Goal: Information Seeking & Learning: Learn about a topic

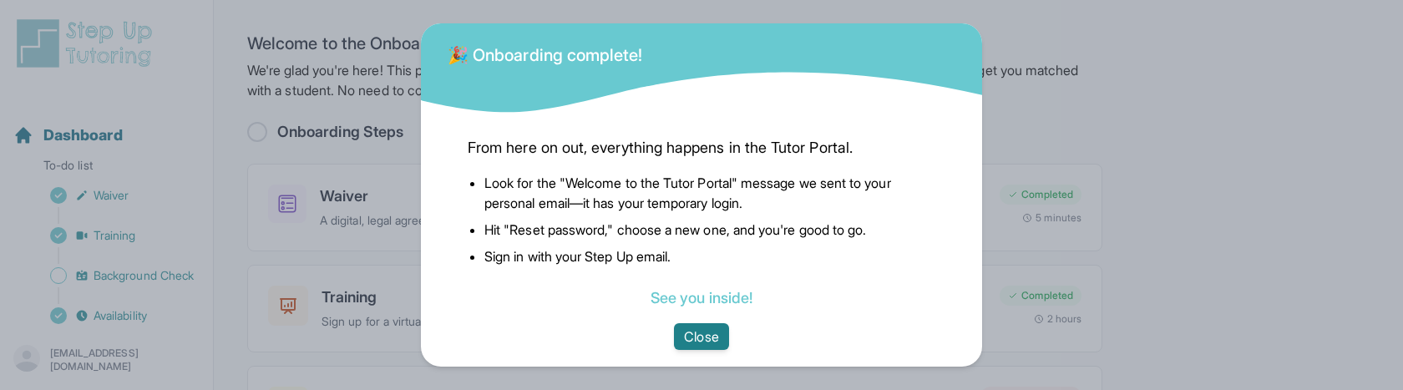
click at [717, 344] on button "Close" at bounding box center [701, 336] width 54 height 27
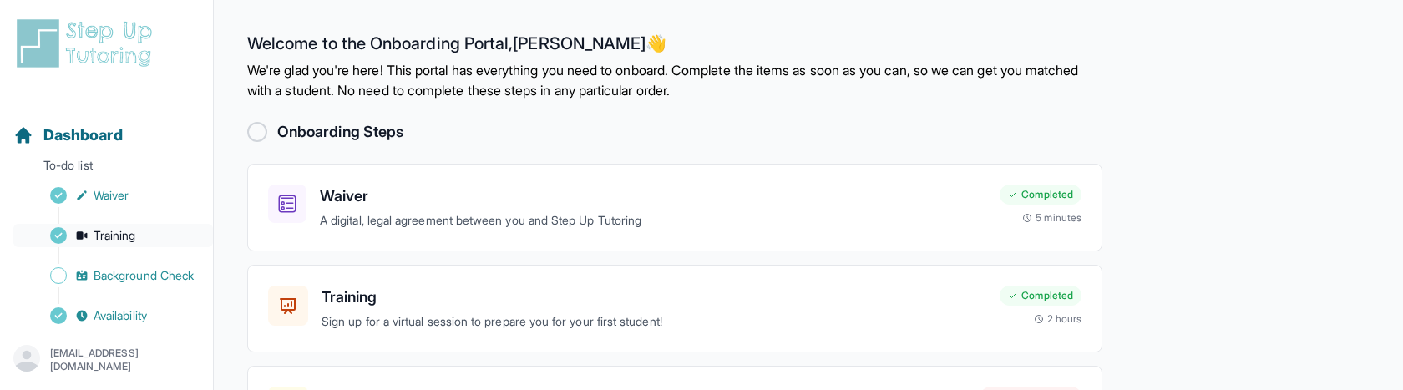
click at [149, 235] on link "Training" at bounding box center [113, 235] width 200 height 23
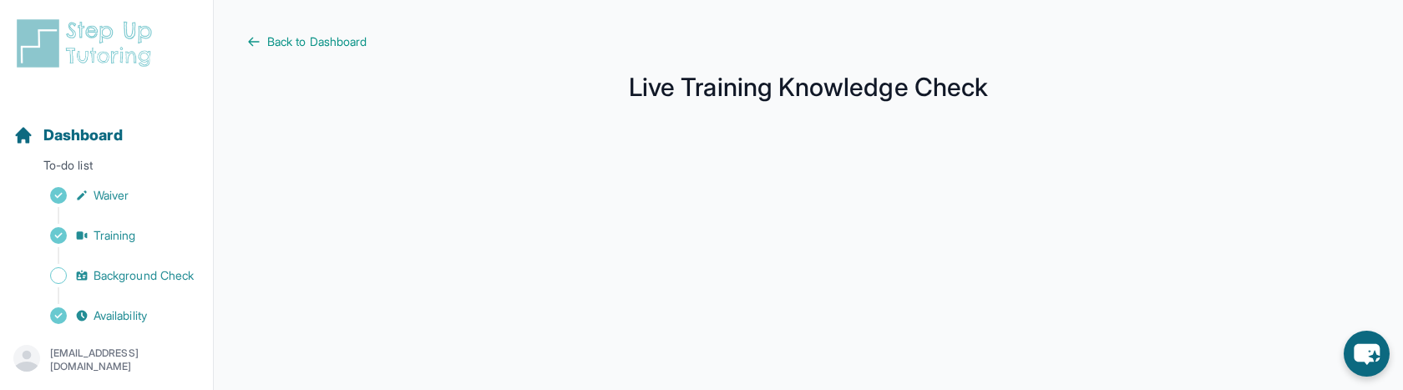
click at [123, 365] on div "[EMAIL_ADDRESS][DOMAIN_NAME]" at bounding box center [106, 360] width 186 height 30
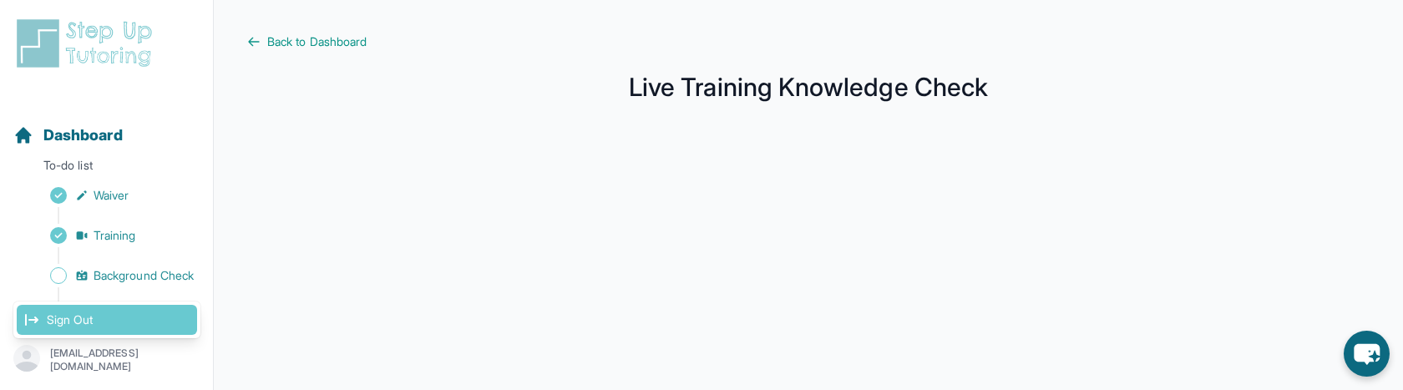
click at [143, 313] on link "Sign Out" at bounding box center [107, 320] width 180 height 30
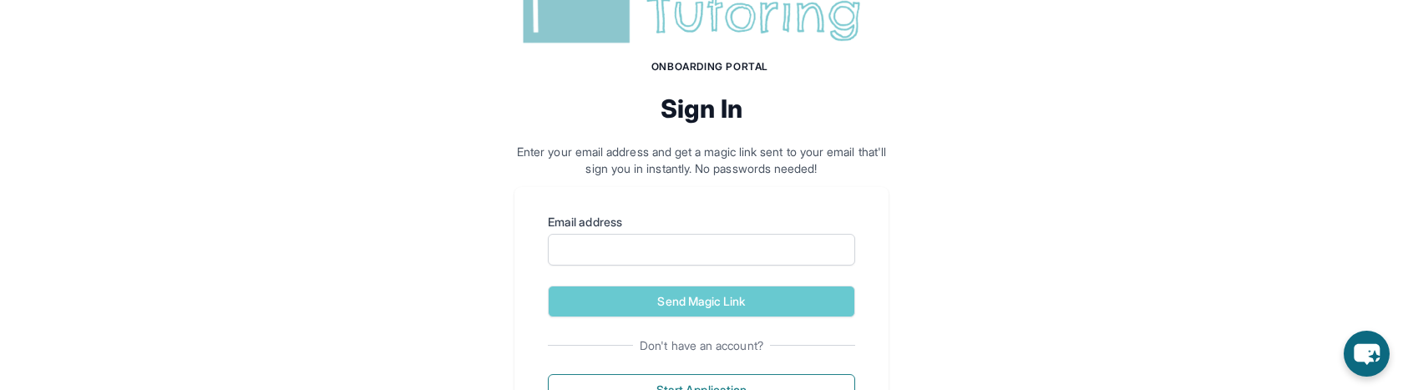
scroll to position [207, 0]
